Goal: Task Accomplishment & Management: Manage account settings

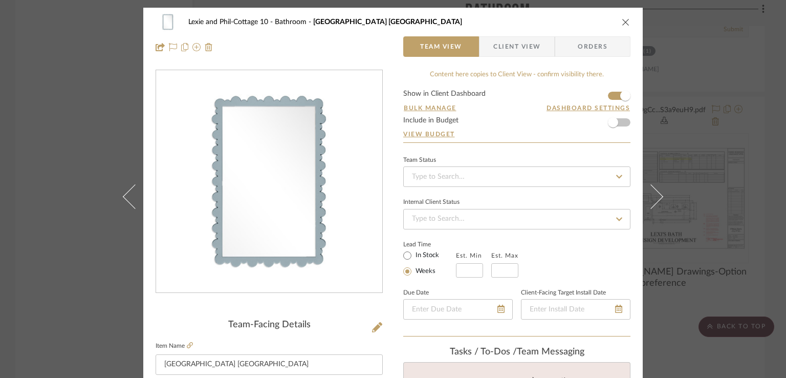
drag, startPoint x: 621, startPoint y: 19, endPoint x: 678, endPoint y: 92, distance: 92.6
click at [622, 19] on icon "close" at bounding box center [626, 22] width 8 height 8
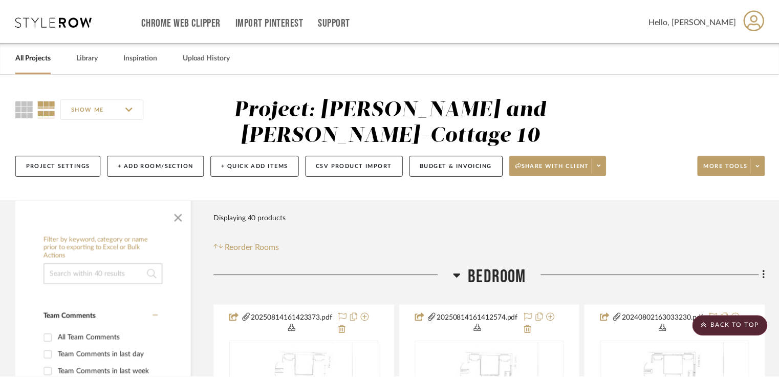
scroll to position [4913, 0]
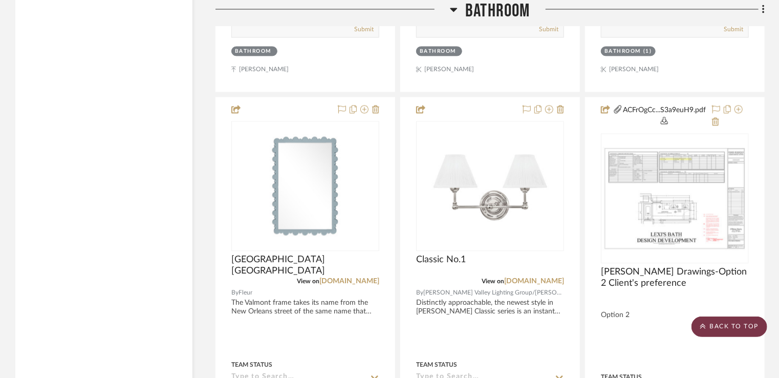
click at [730, 322] on scroll-to-top-button "BACK TO TOP" at bounding box center [729, 326] width 76 height 20
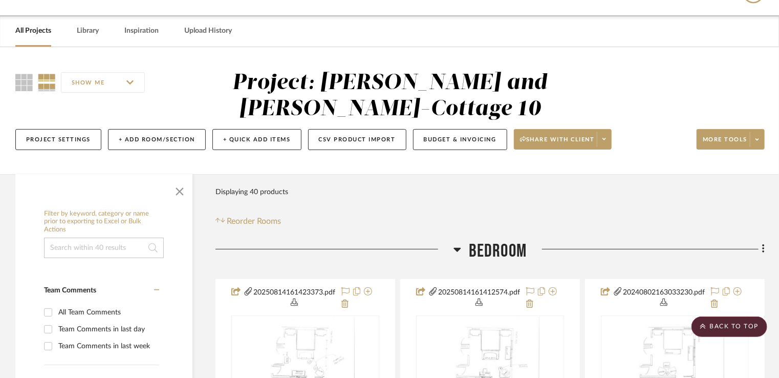
scroll to position [0, 0]
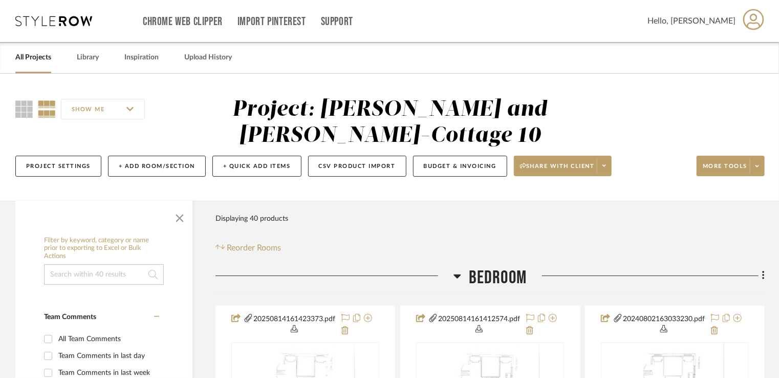
click at [32, 56] on link "All Projects" at bounding box center [33, 58] width 36 height 14
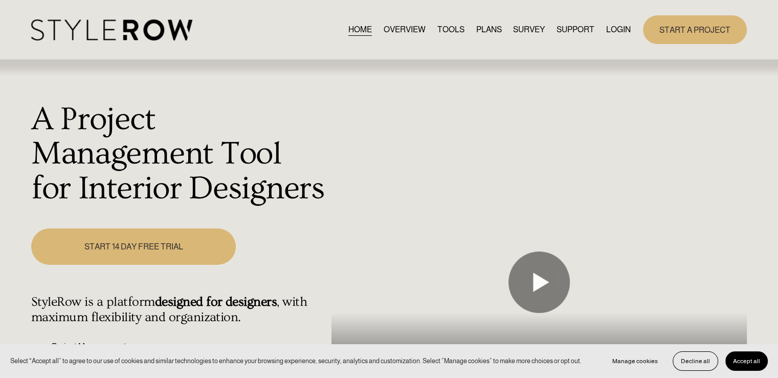
click at [611, 27] on link "LOGIN" at bounding box center [618, 30] width 25 height 14
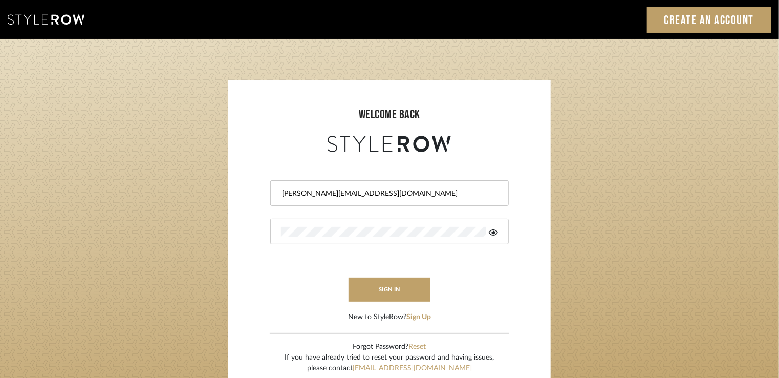
click at [411, 191] on input "carrie@tresbelleinteriors.com" at bounding box center [388, 193] width 214 height 10
type input "c"
type input "amy.tresbelleinteriors@gmail.com"
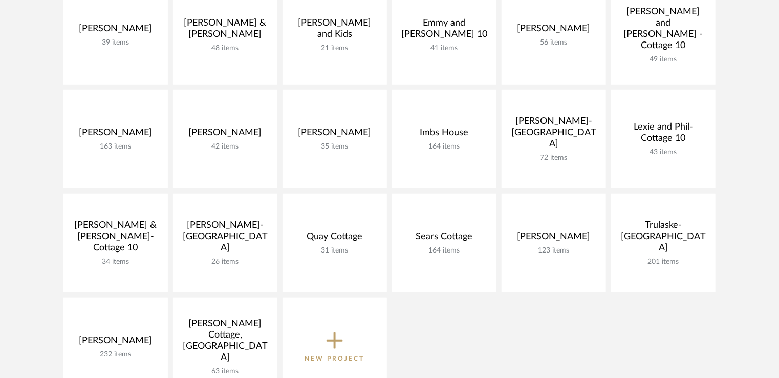
scroll to position [307, 0]
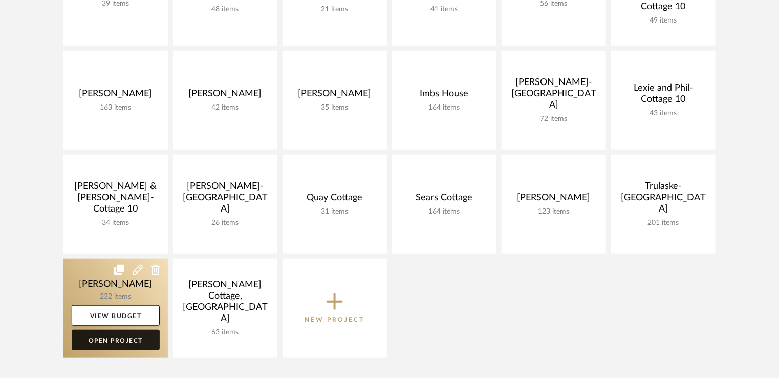
click at [104, 336] on link "Open Project" at bounding box center [116, 340] width 88 height 20
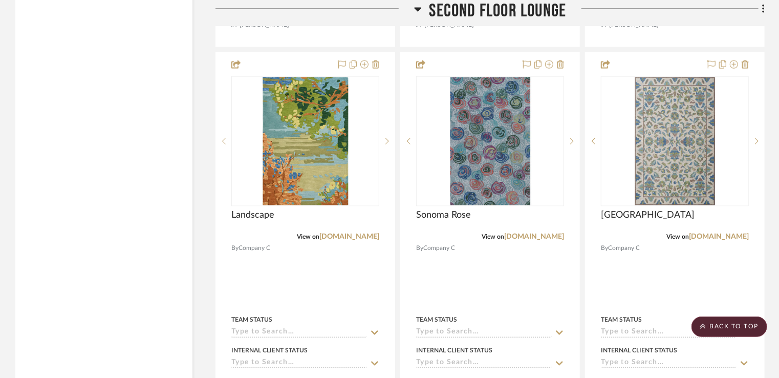
scroll to position [22160, 0]
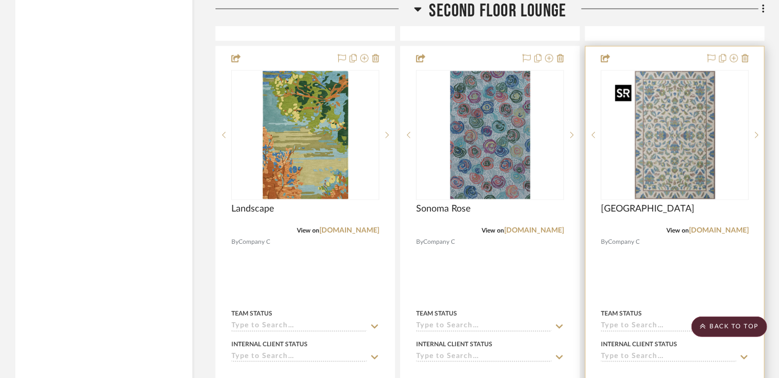
click at [663, 162] on img "0" at bounding box center [675, 135] width 128 height 128
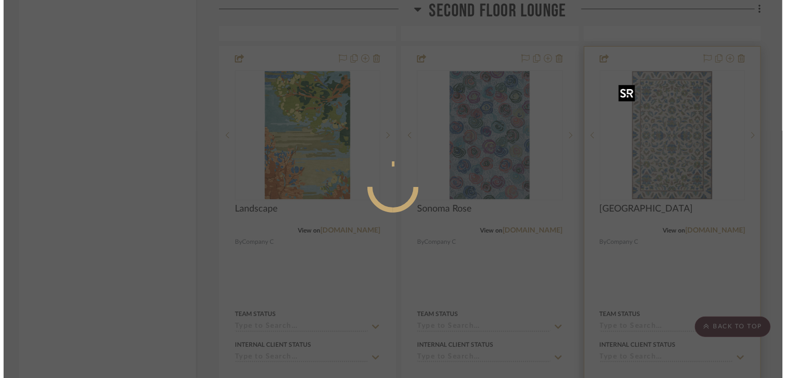
scroll to position [0, 0]
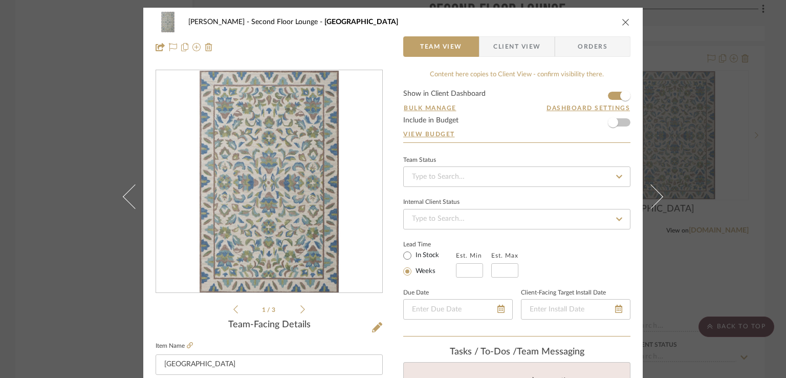
click at [300, 310] on icon at bounding box center [302, 309] width 5 height 9
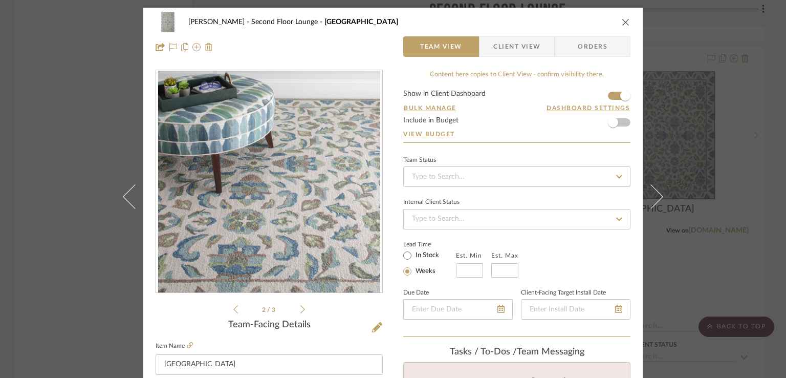
click at [296, 309] on ul "2 / 3" at bounding box center [269, 309] width 72 height 12
click at [300, 308] on icon at bounding box center [302, 309] width 5 height 9
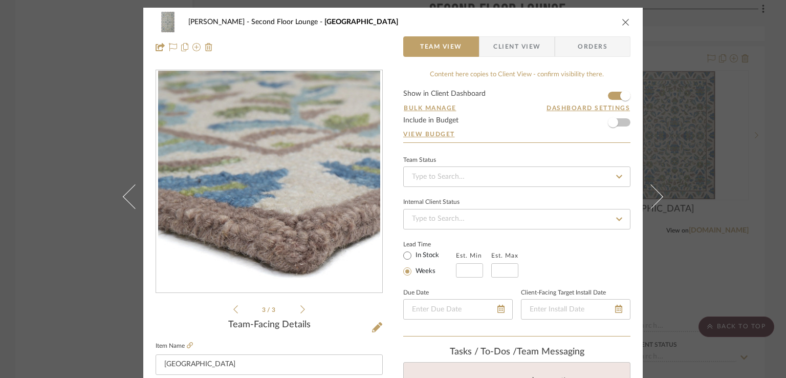
drag, startPoint x: 624, startPoint y: 21, endPoint x: 630, endPoint y: 23, distance: 6.3
click at [624, 21] on icon "close" at bounding box center [626, 22] width 8 height 8
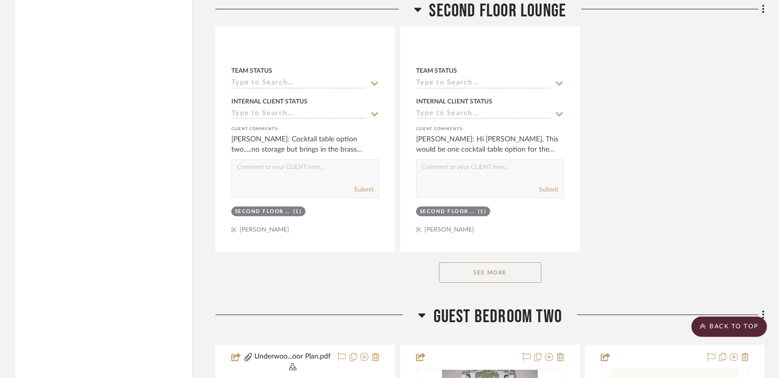
scroll to position [22876, 0]
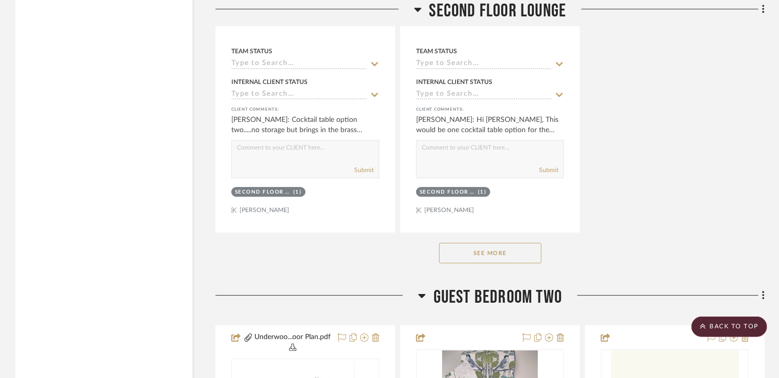
click at [446, 263] on button "See More" at bounding box center [490, 253] width 102 height 20
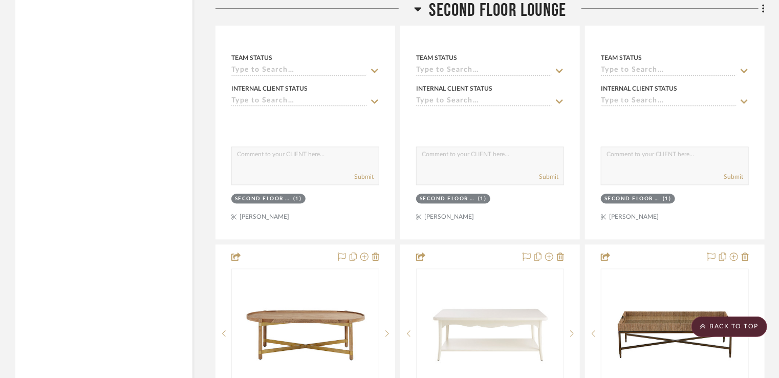
scroll to position [22415, 0]
click at [729, 326] on scroll-to-top-button "BACK TO TOP" at bounding box center [729, 326] width 76 height 20
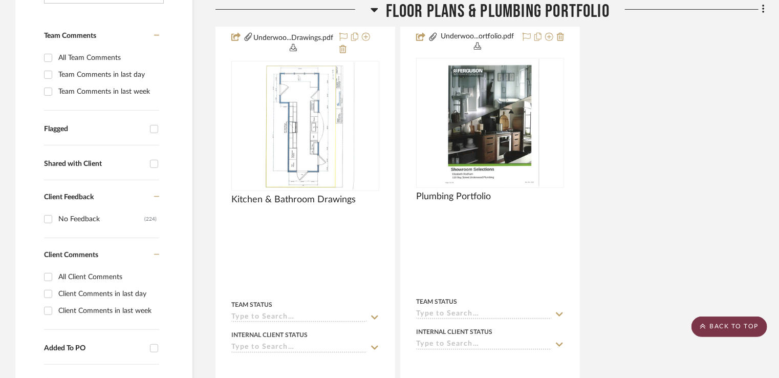
scroll to position [0, 0]
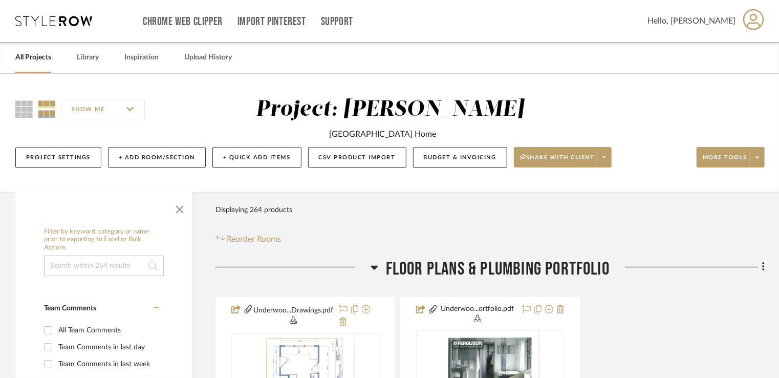
click at [752, 17] on icon at bounding box center [753, 19] width 21 height 21
